Goal: Complete application form: Complete application form

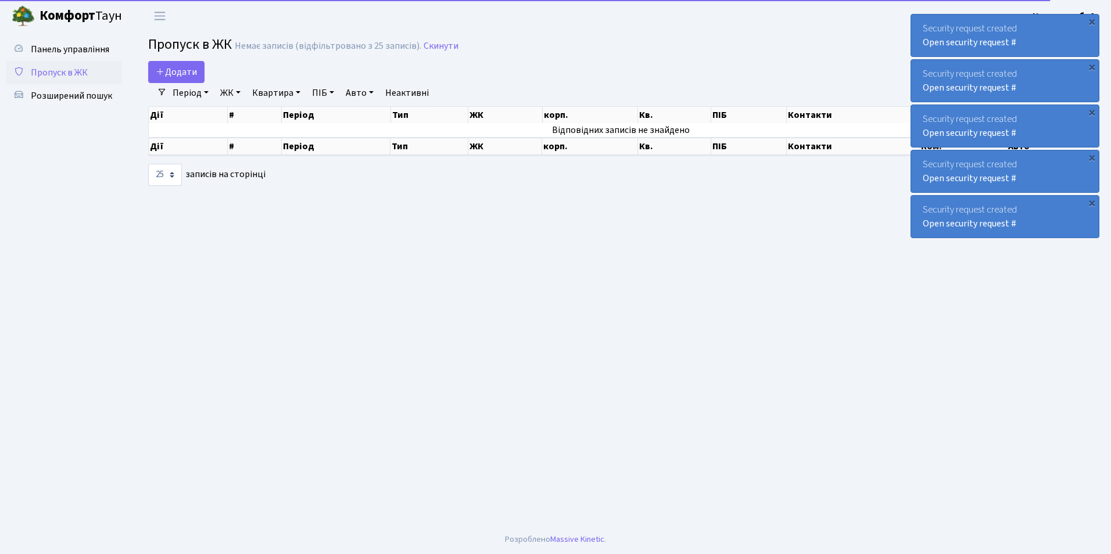
select select "25"
click at [175, 69] on span "Додати" at bounding box center [176, 72] width 41 height 13
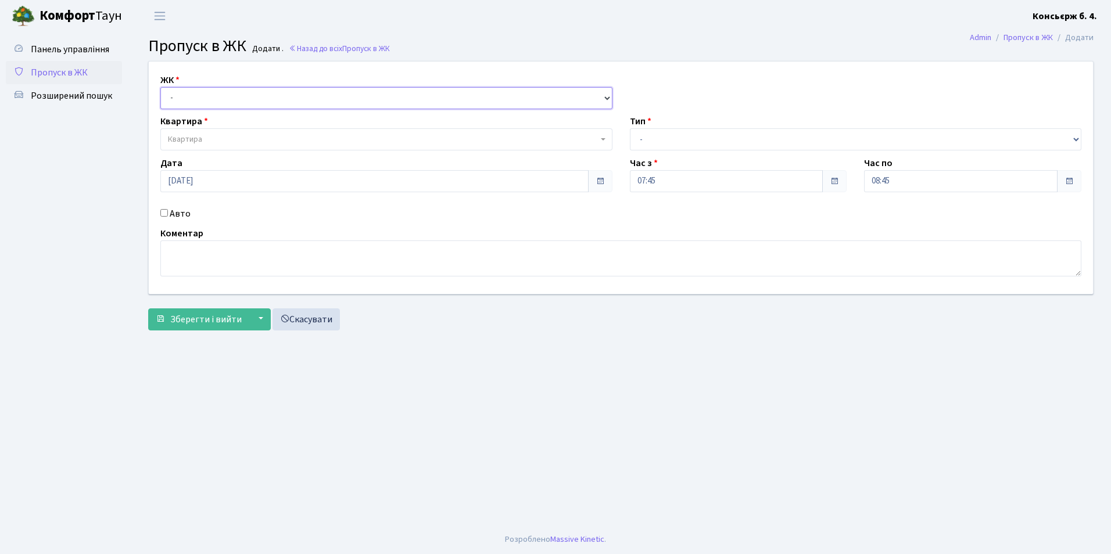
click at [179, 99] on select "- [STREET_ADDRESS]" at bounding box center [386, 98] width 452 height 22
select select "325"
click at [160, 87] on select "- СП4, Столичне шосе, 5" at bounding box center [386, 98] width 452 height 22
select select
click at [192, 141] on span "Квартира" at bounding box center [185, 140] width 34 height 12
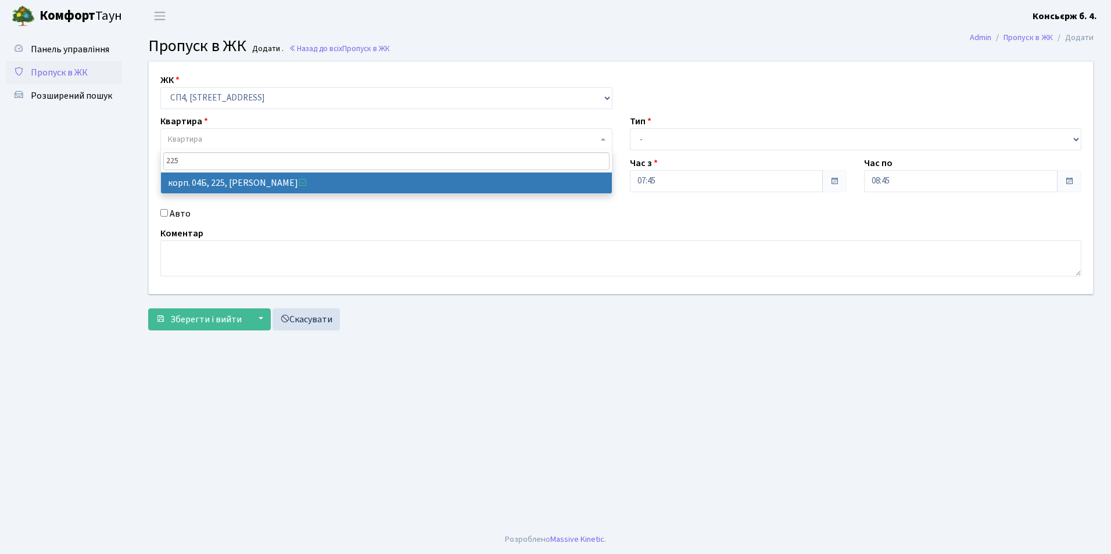
type input "225"
select select "21253"
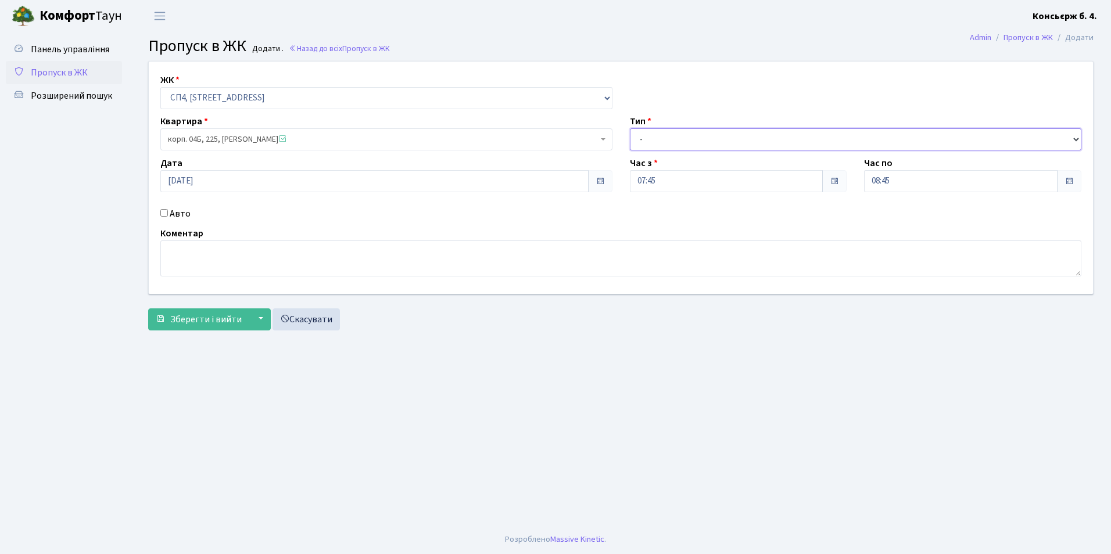
click at [660, 138] on select "- Доставка Таксі Гості Сервіс" at bounding box center [856, 139] width 452 height 22
select select "1"
click at [630, 128] on select "- Доставка Таксі Гості Сервіс" at bounding box center [856, 139] width 452 height 22
click at [164, 213] on input "Авто" at bounding box center [164, 213] width 8 height 8
checkbox input "true"
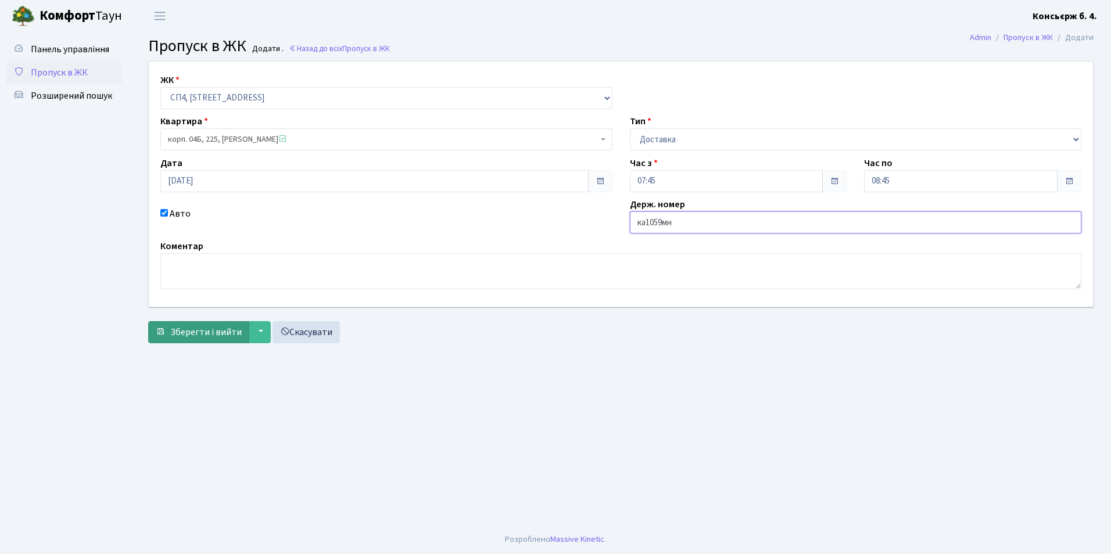
type input "ка1059мн"
click at [222, 333] on span "Зберегти і вийти" at bounding box center [205, 332] width 71 height 13
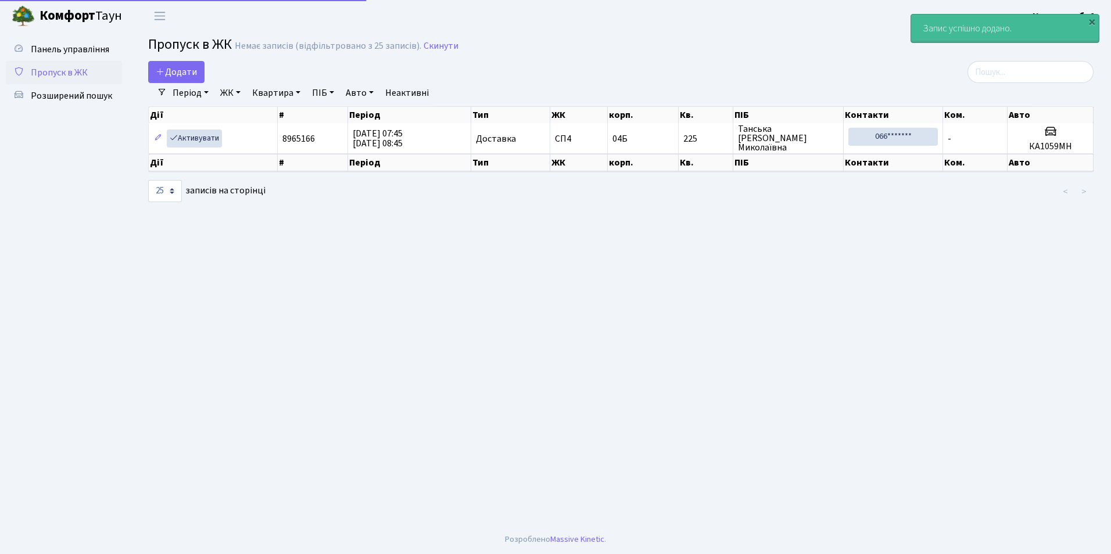
select select "25"
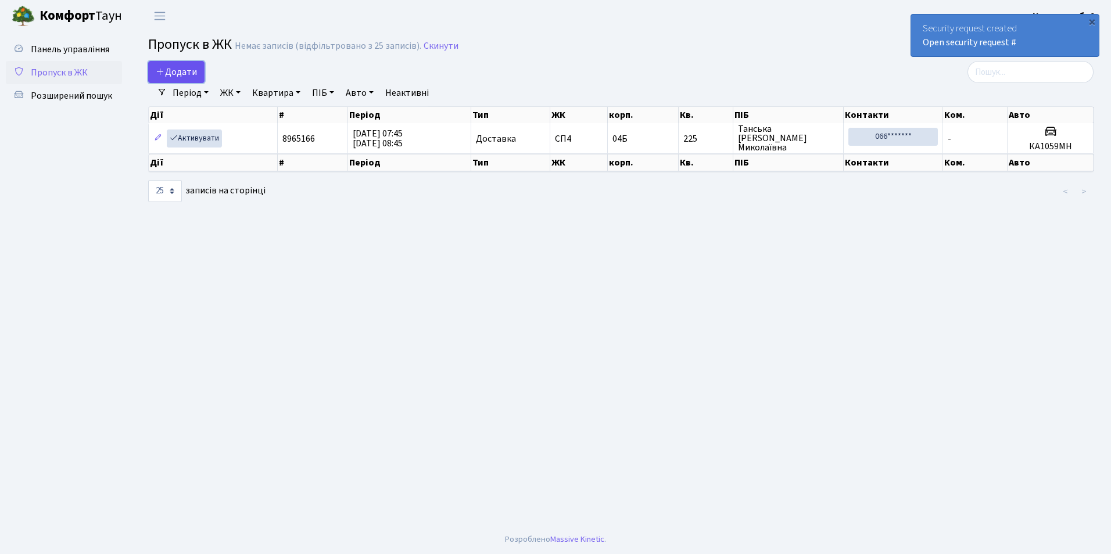
click at [170, 73] on span "Додати" at bounding box center [176, 72] width 41 height 13
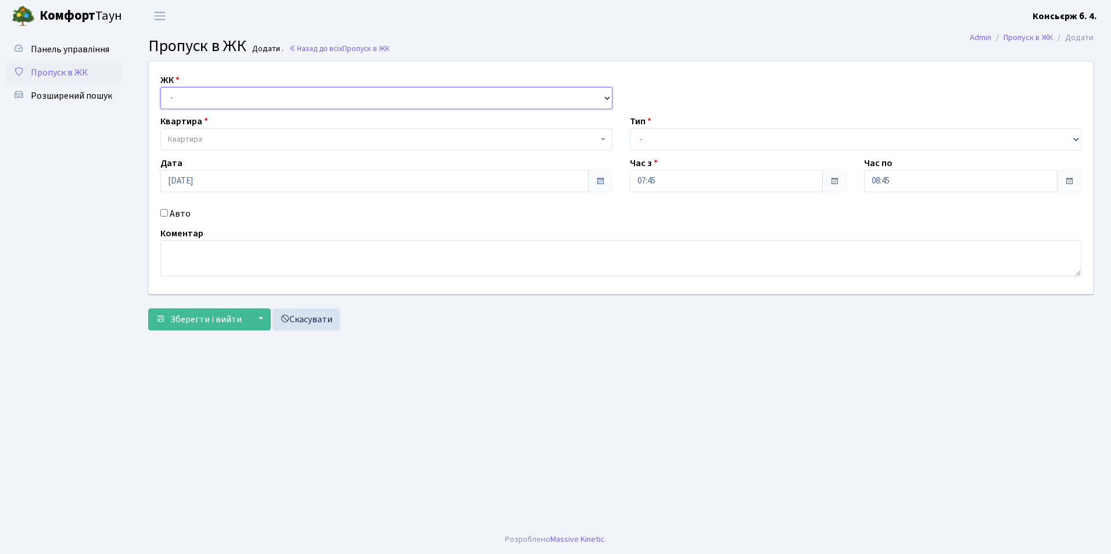
click at [182, 100] on select "- СП4, Столичне шосе, 5" at bounding box center [386, 98] width 452 height 22
select select "325"
click at [160, 87] on select "- СП4, Столичне шосе, 5" at bounding box center [386, 98] width 452 height 22
select select
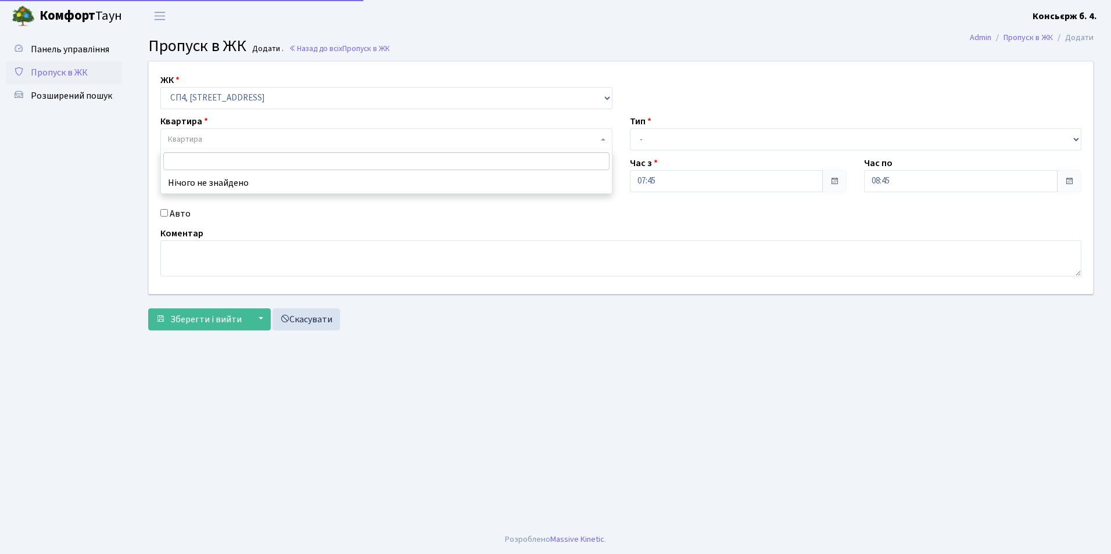
click at [191, 139] on span "Квартира" at bounding box center [185, 140] width 34 height 12
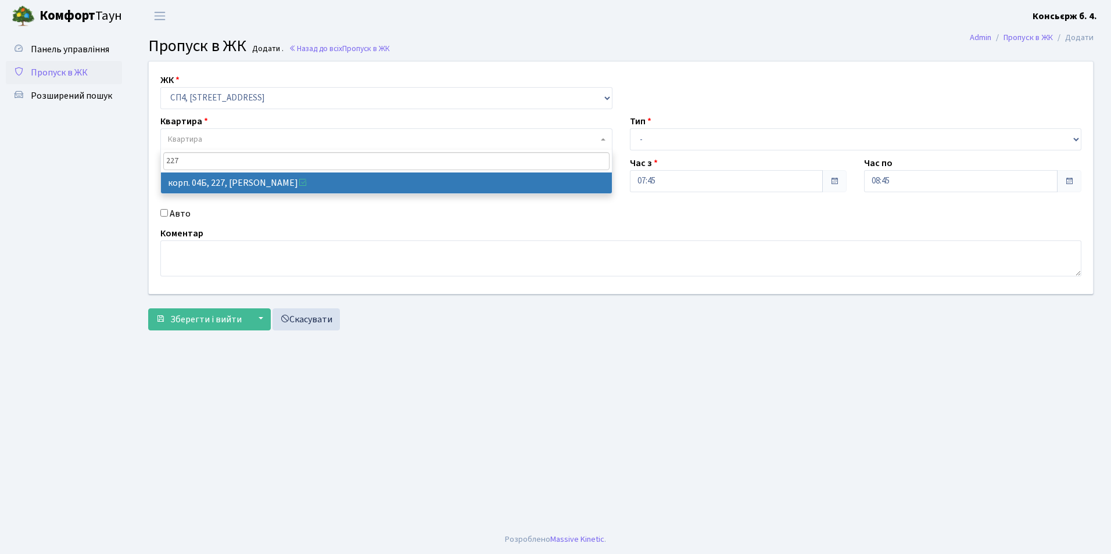
type input "227"
select select "21255"
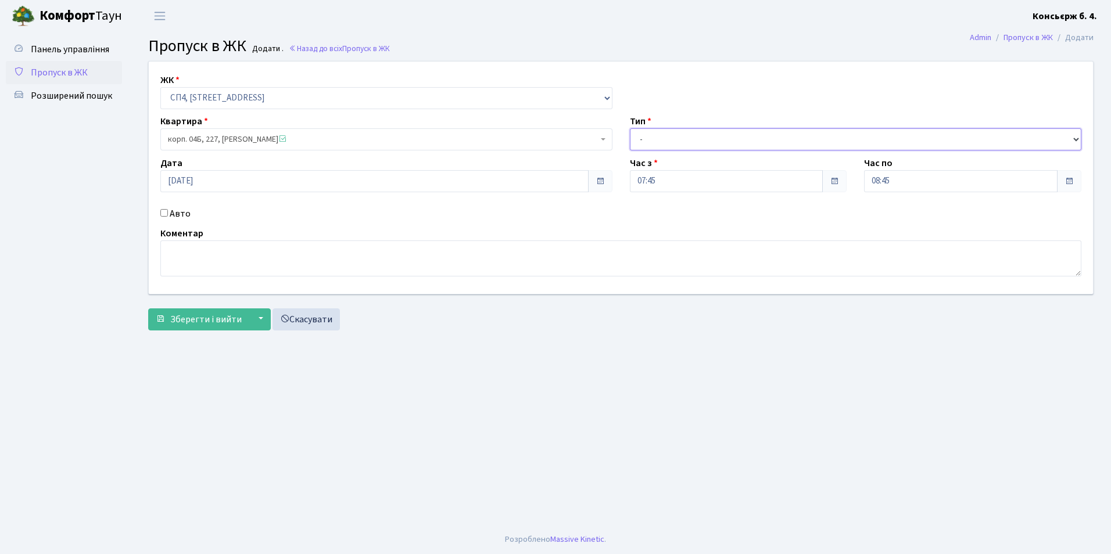
click at [645, 134] on select "- Доставка Таксі Гості Сервіс" at bounding box center [856, 139] width 452 height 22
select select "2"
click at [630, 128] on select "- Доставка Таксі Гості Сервіс" at bounding box center [856, 139] width 452 height 22
click at [164, 211] on input "Авто" at bounding box center [164, 213] width 8 height 8
checkbox input "true"
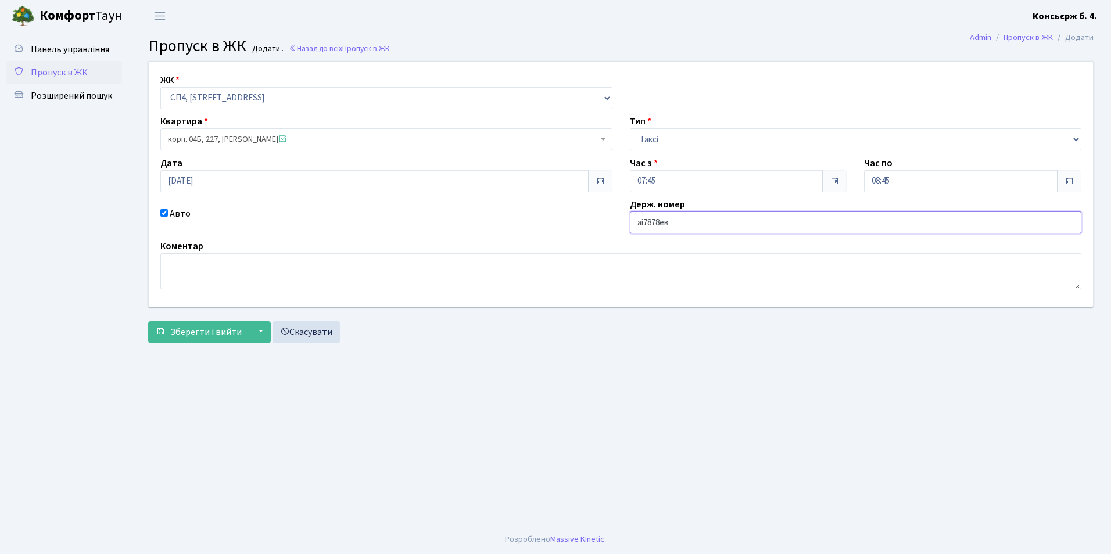
type input "аі7878ев"
drag, startPoint x: 877, startPoint y: 581, endPoint x: 193, endPoint y: 333, distance: 727.2
click at [193, 333] on span "Зберегти і вийти" at bounding box center [205, 332] width 71 height 13
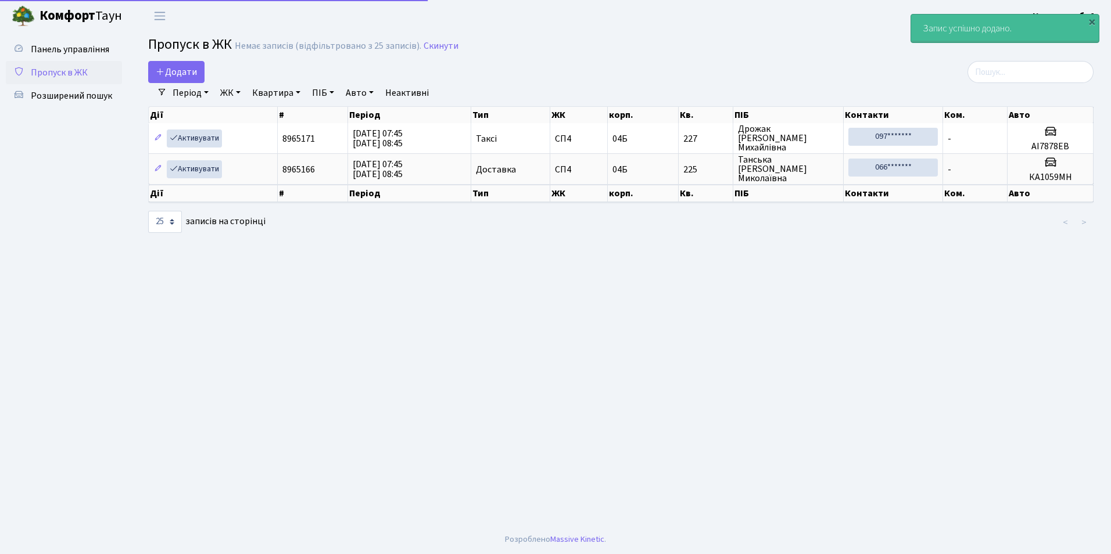
select select "25"
click at [194, 333] on main "Admin Пропуск в ЖК Список Пропуск в ЖК Немає записів (відфільтровано з 25 запис…" at bounding box center [621, 278] width 980 height 493
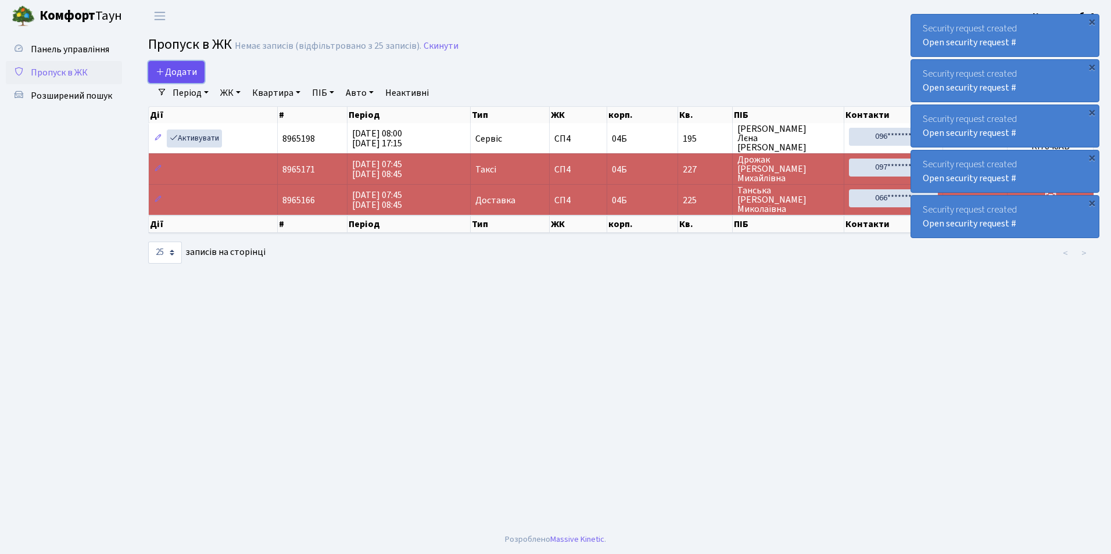
click at [175, 72] on span "Додати" at bounding box center [176, 72] width 41 height 13
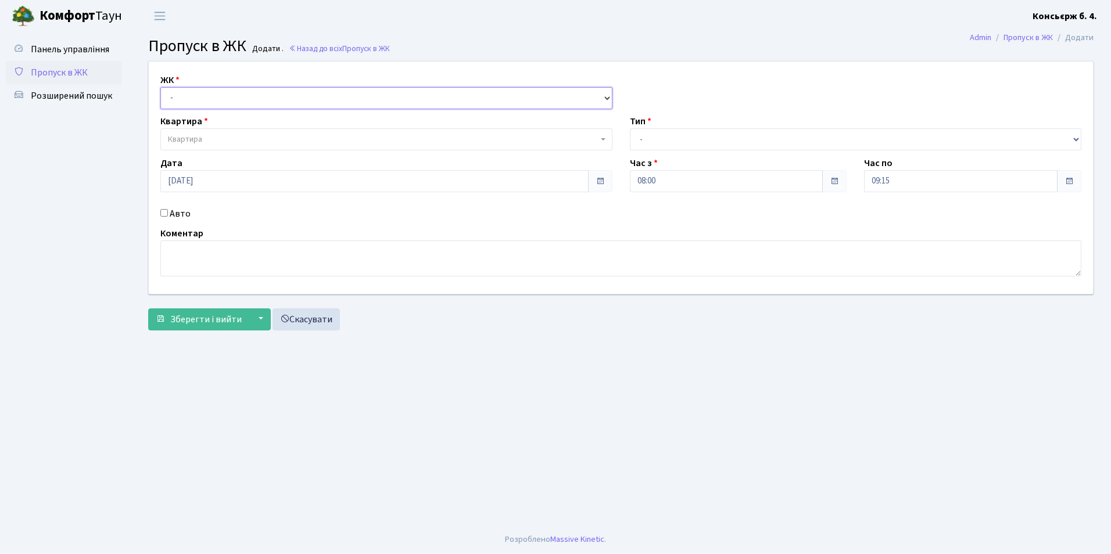
click at [185, 97] on select "- [STREET_ADDRESS]" at bounding box center [386, 98] width 452 height 22
click at [192, 157] on div "Дата 10.09.2025" at bounding box center [386, 174] width 469 height 36
click at [195, 135] on span "Квартира" at bounding box center [185, 140] width 34 height 12
type input "271"
click at [305, 319] on link "Скасувати" at bounding box center [305, 319] width 67 height 22
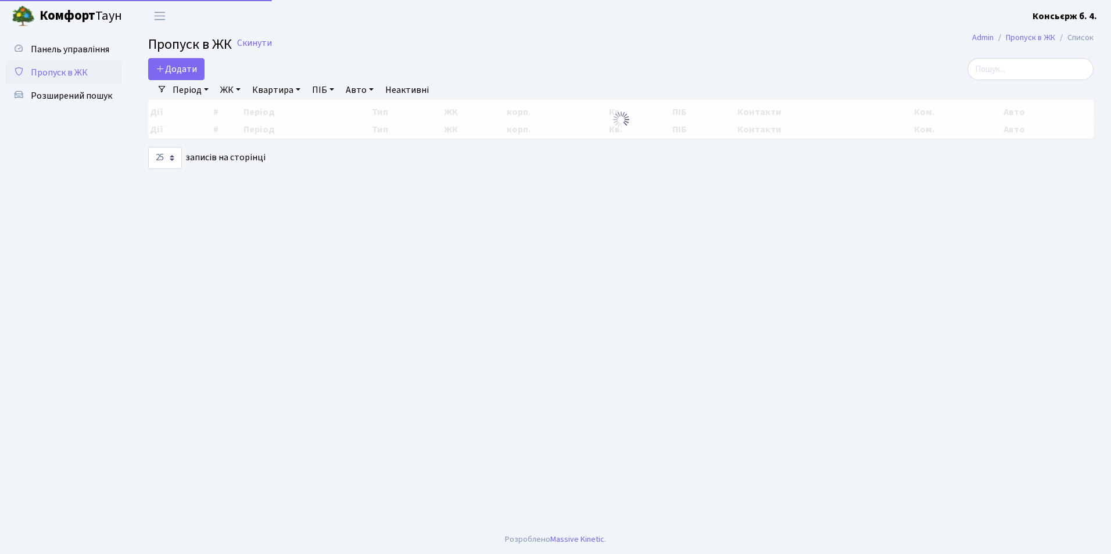
select select "25"
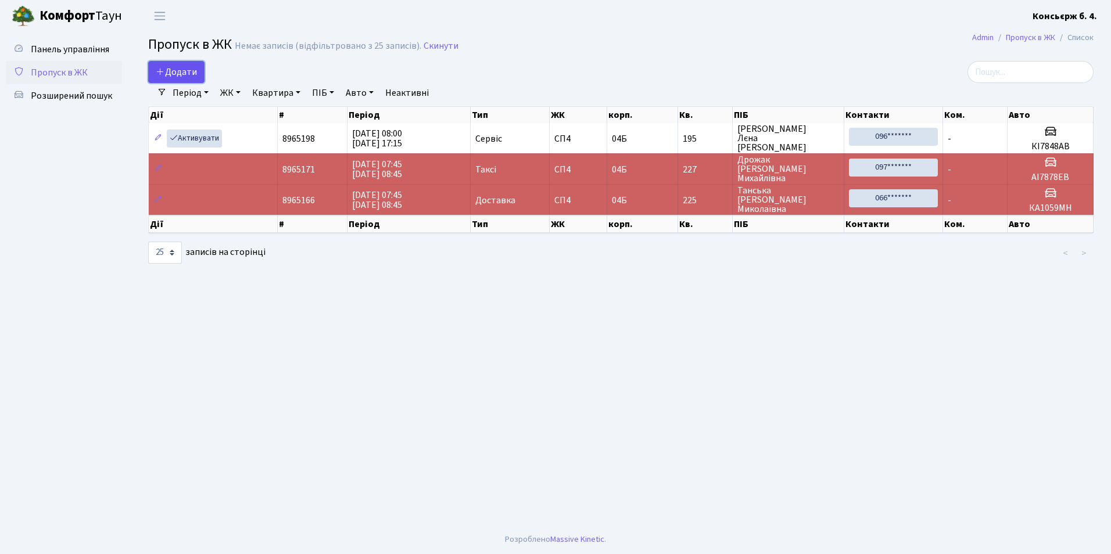
click at [178, 69] on span "Додати" at bounding box center [176, 72] width 41 height 13
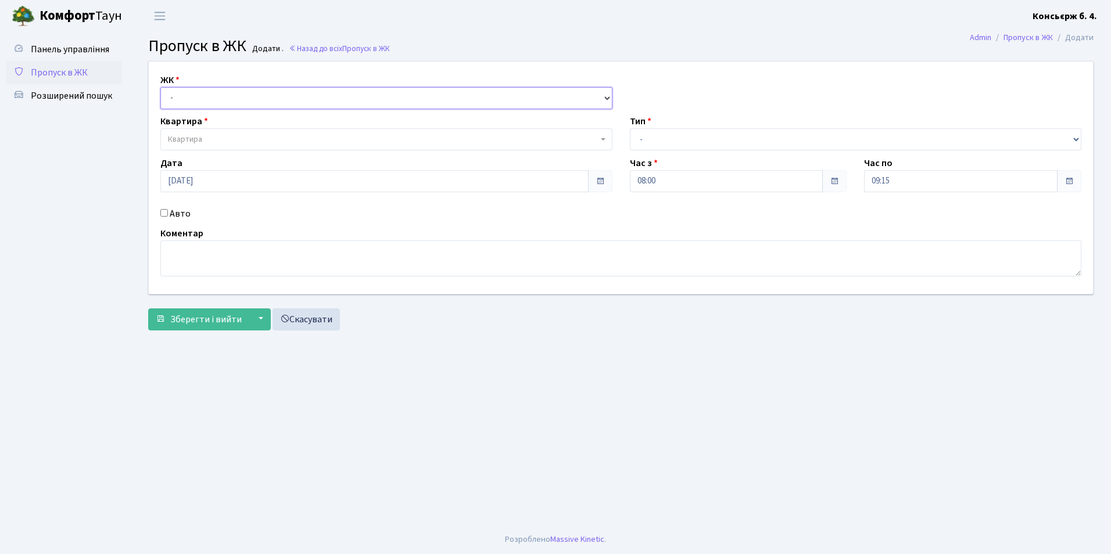
click at [192, 97] on select "- СП4, Столичне шосе, 5" at bounding box center [386, 98] width 452 height 22
select select "325"
click at [160, 87] on select "- СП4, Столичне шосе, 5" at bounding box center [386, 98] width 452 height 22
select select
click at [203, 138] on span "Квартира" at bounding box center [383, 140] width 430 height 12
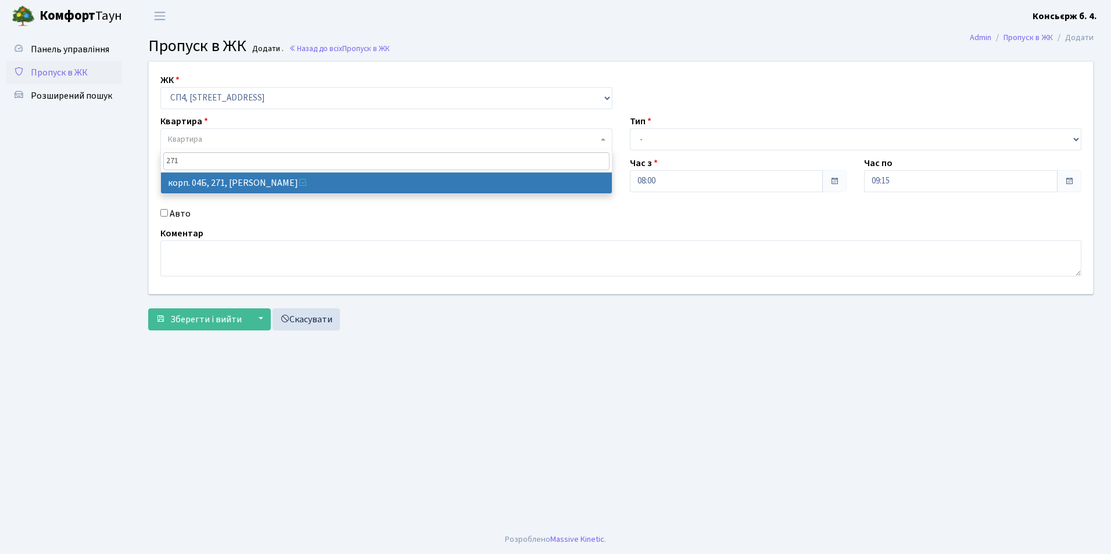
type input "271"
drag, startPoint x: 371, startPoint y: 182, endPoint x: 378, endPoint y: 181, distance: 7.0
select select "21299"
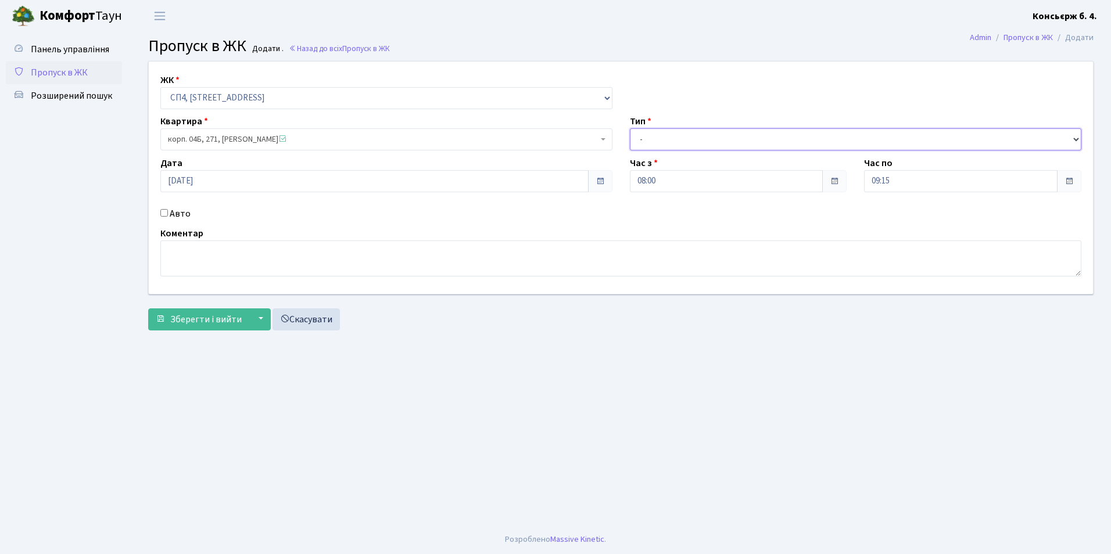
click at [639, 138] on select "- Доставка Таксі Гості Сервіс" at bounding box center [856, 139] width 452 height 22
select select "1"
click at [630, 128] on select "- Доставка Таксі Гості Сервіс" at bounding box center [856, 139] width 452 height 22
click at [163, 213] on input "Авто" at bounding box center [164, 213] width 8 height 8
checkbox input "true"
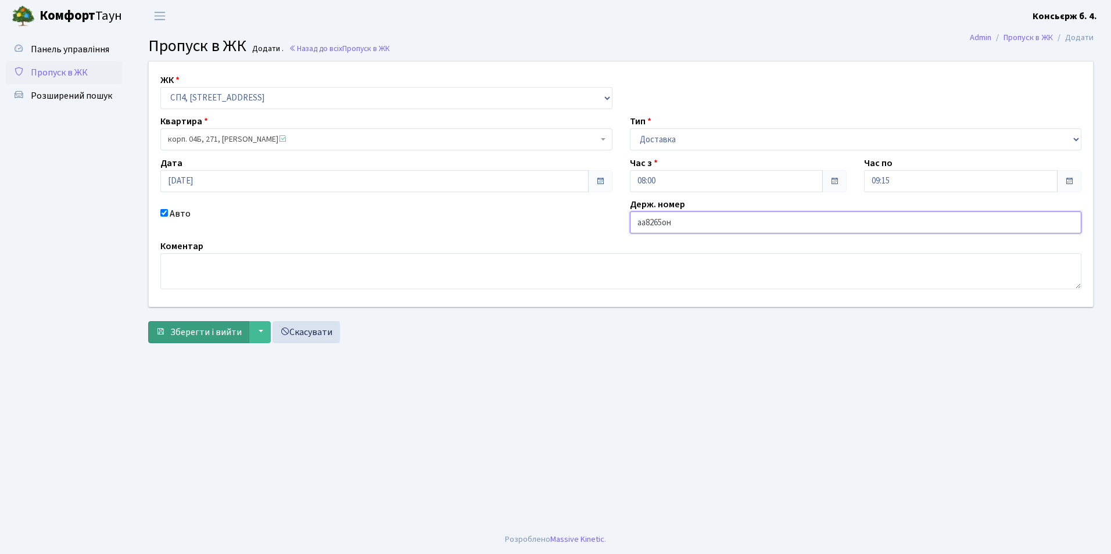
type input "аа8265он"
click at [196, 336] on span "Зберегти і вийти" at bounding box center [205, 332] width 71 height 13
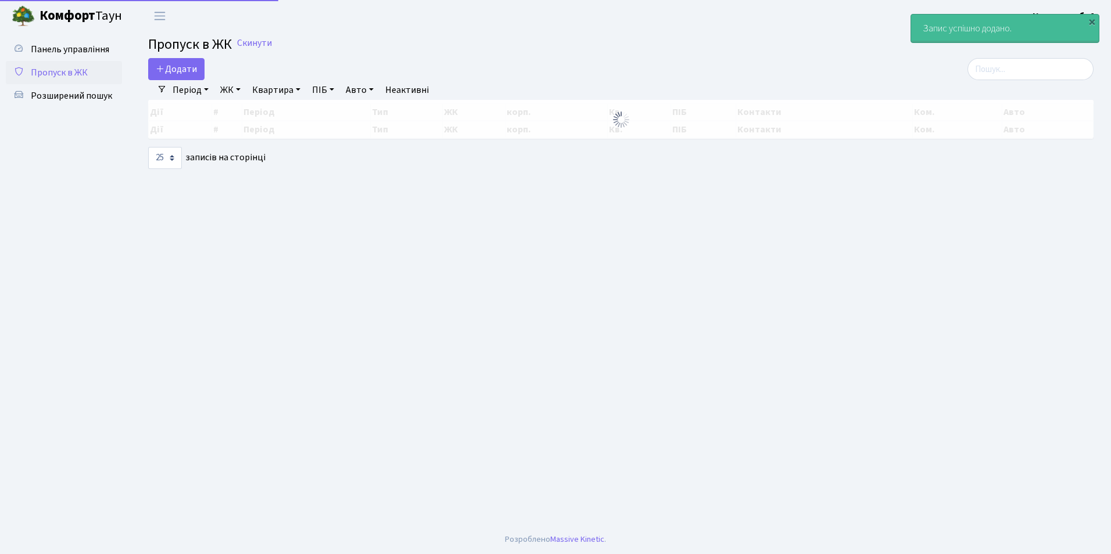
select select "25"
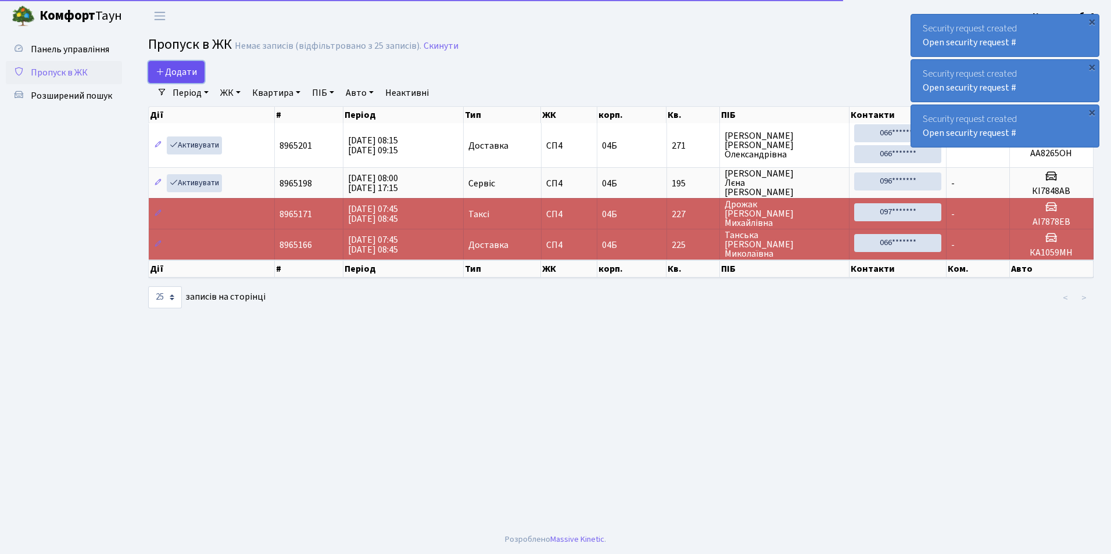
click at [185, 71] on span "Додати" at bounding box center [176, 72] width 41 height 13
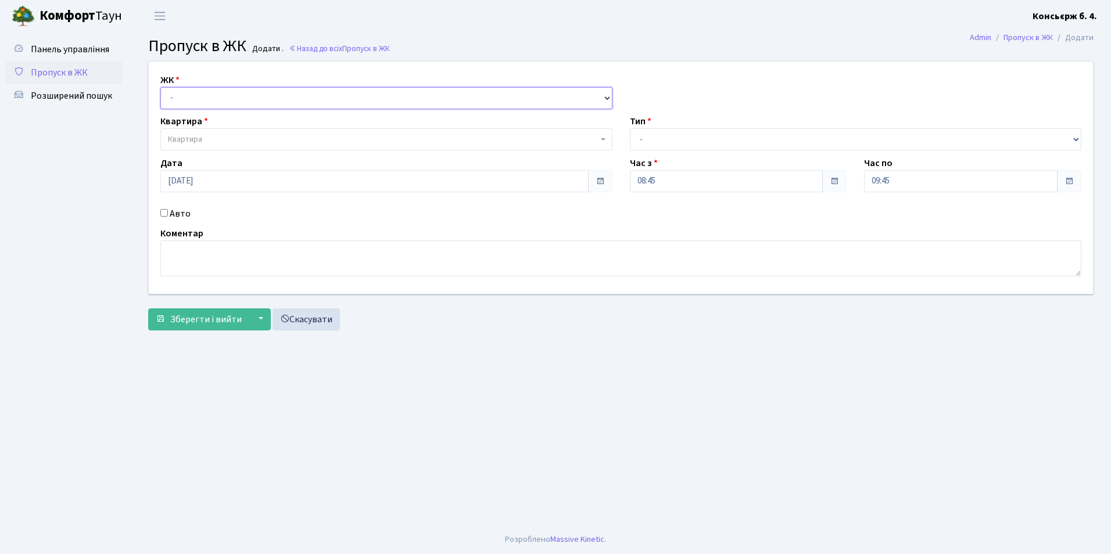
click at [192, 100] on select "- [STREET_ADDRESS]" at bounding box center [386, 98] width 452 height 22
select select "325"
click at [160, 87] on select "- [STREET_ADDRESS]" at bounding box center [386, 98] width 452 height 22
select select
click at [211, 138] on span "Квартира" at bounding box center [383, 140] width 430 height 12
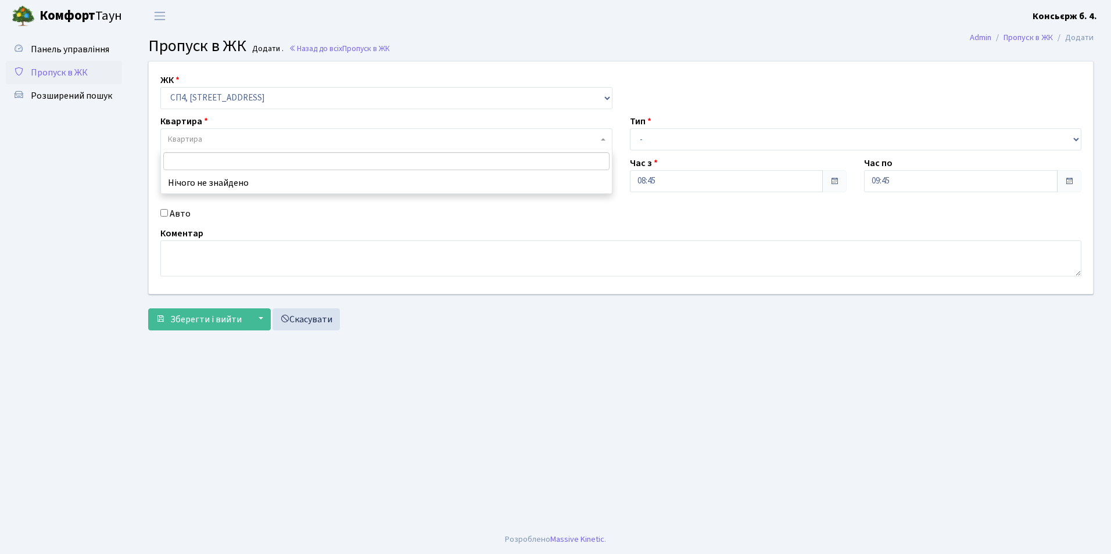
type input "1"
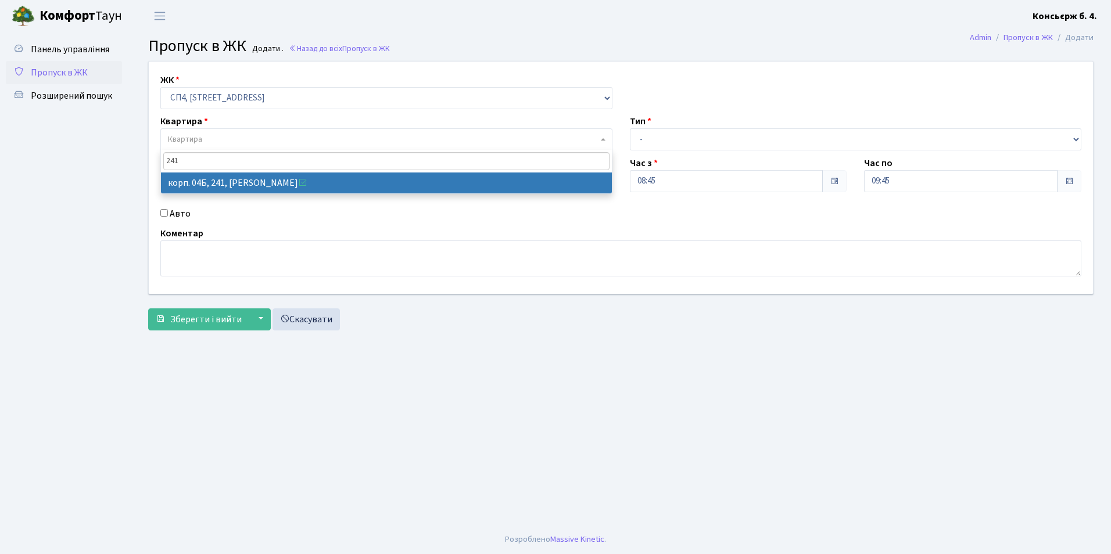
type input "241"
select select "21269"
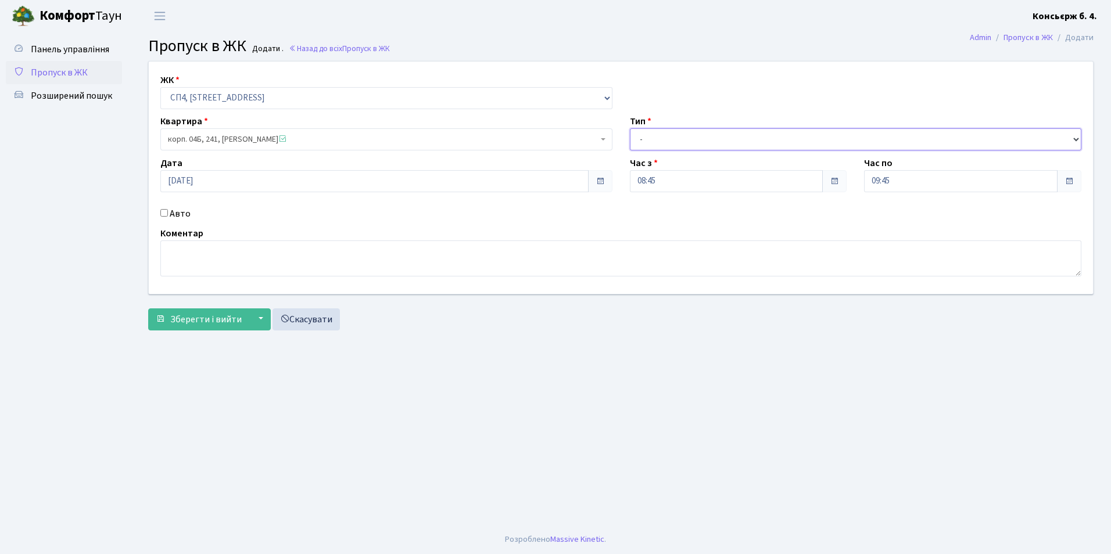
click at [651, 138] on select "- Доставка Таксі Гості Сервіс" at bounding box center [856, 139] width 452 height 22
select select "18"
click at [630, 128] on select "- Доставка Таксі Гості Сервіс" at bounding box center [856, 139] width 452 height 22
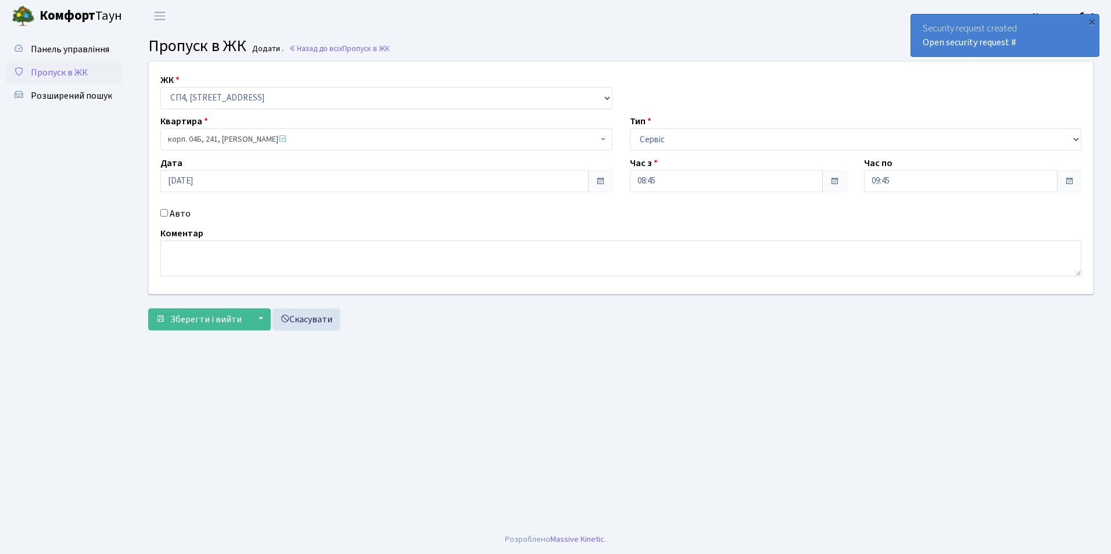
click at [163, 213] on input "Авто" at bounding box center [164, 213] width 8 height 8
checkbox input "true"
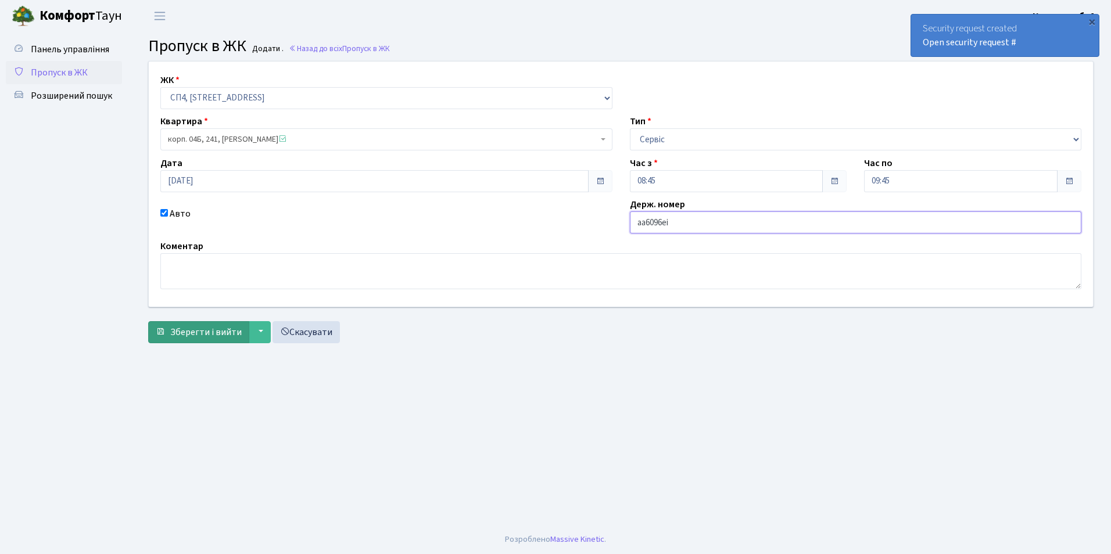
type input "аа6096еі"
click at [186, 332] on span "Зберегти і вийти" at bounding box center [205, 332] width 71 height 13
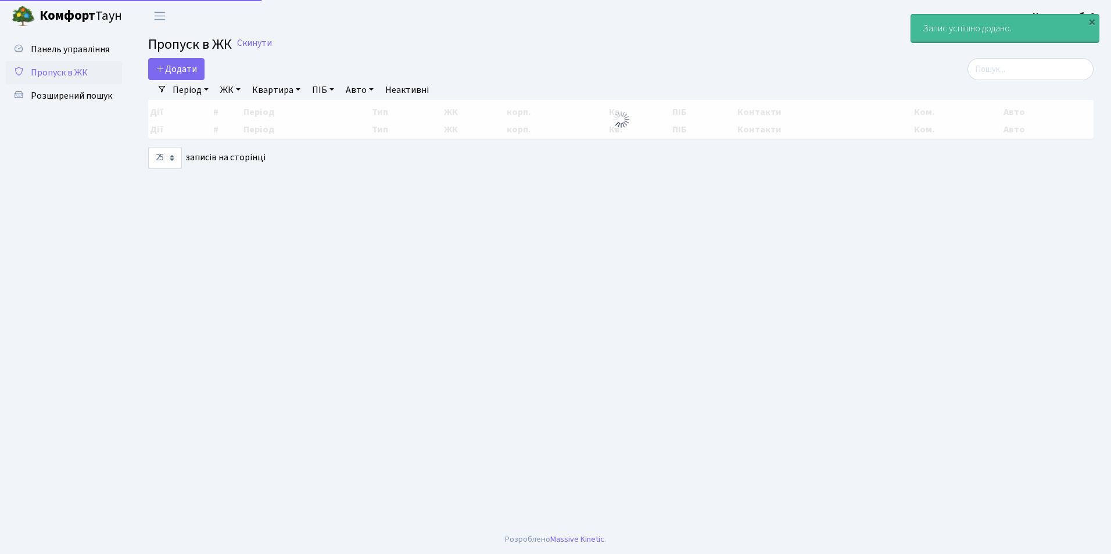
select select "25"
